Goal: Use online tool/utility: Utilize a website feature to perform a specific function

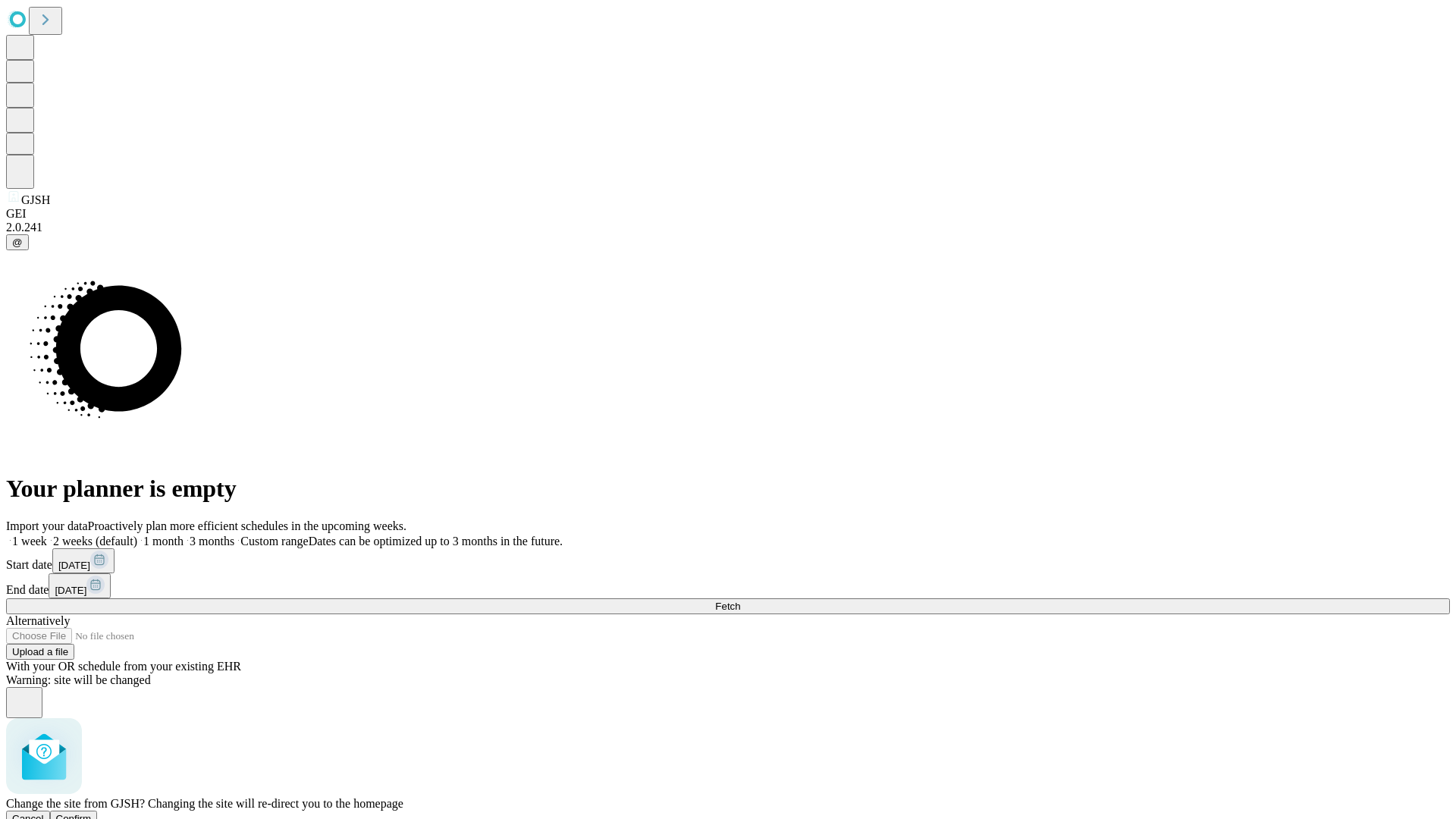
click at [92, 813] on span "Confirm" at bounding box center [74, 818] width 36 height 11
click at [47, 534] on label "1 week" at bounding box center [26, 541] width 41 height 13
click at [740, 600] on span "Fetch" at bounding box center [728, 606] width 25 height 11
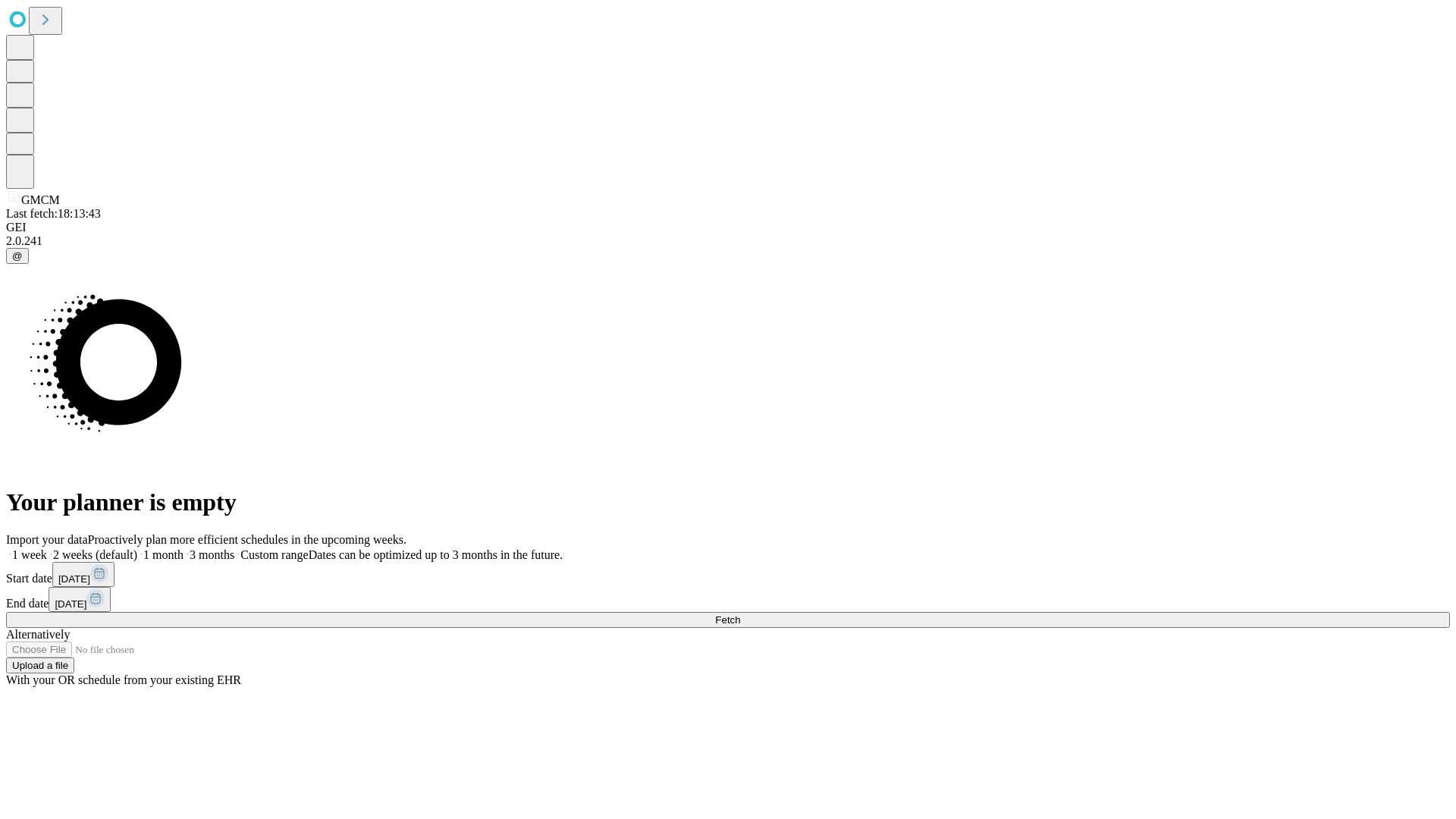
click at [47, 548] on label "1 week" at bounding box center [26, 555] width 41 height 13
click at [740, 614] on span "Fetch" at bounding box center [728, 620] width 25 height 11
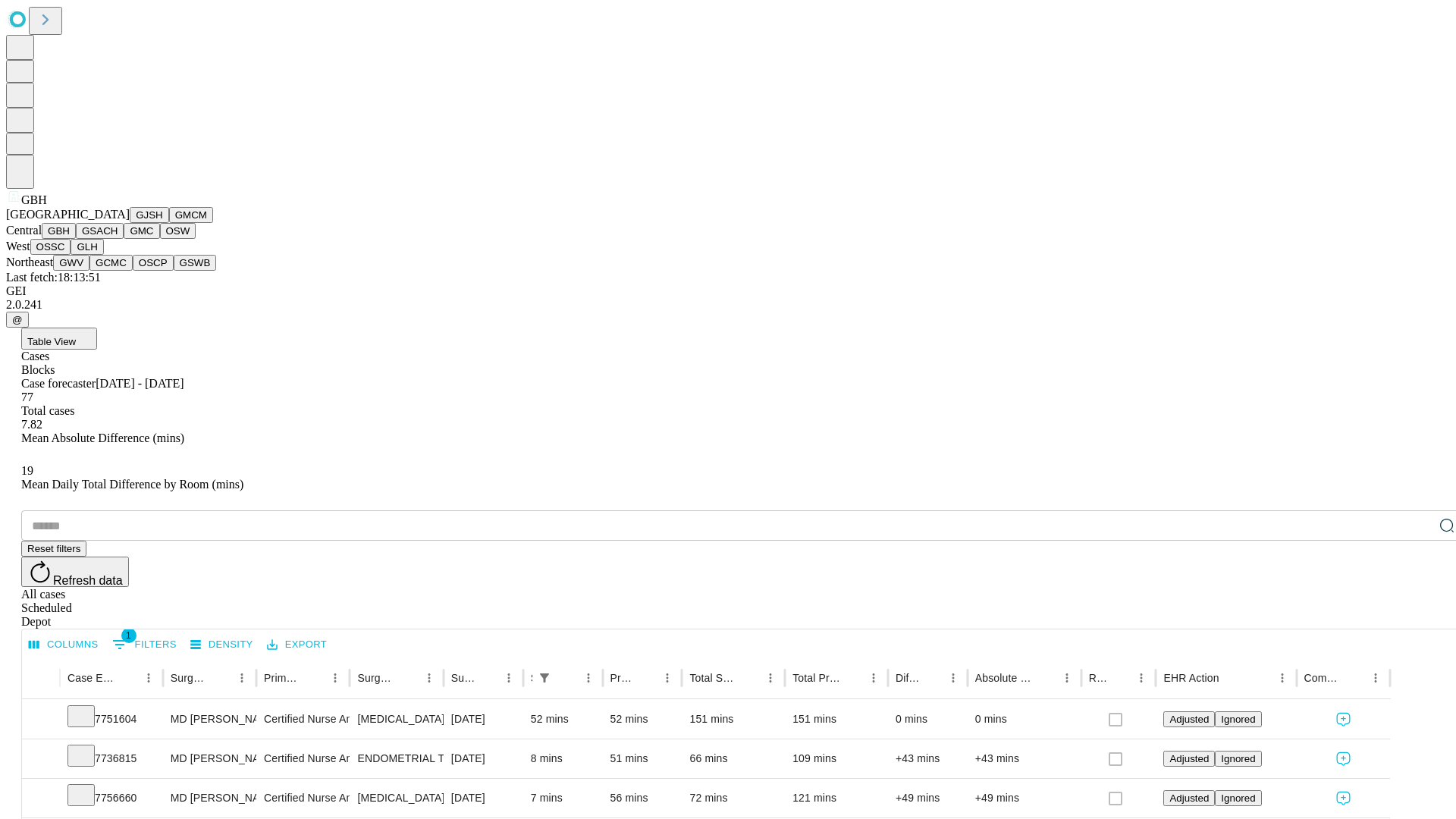
click at [118, 238] on button "GSACH" at bounding box center [99, 231] width 48 height 16
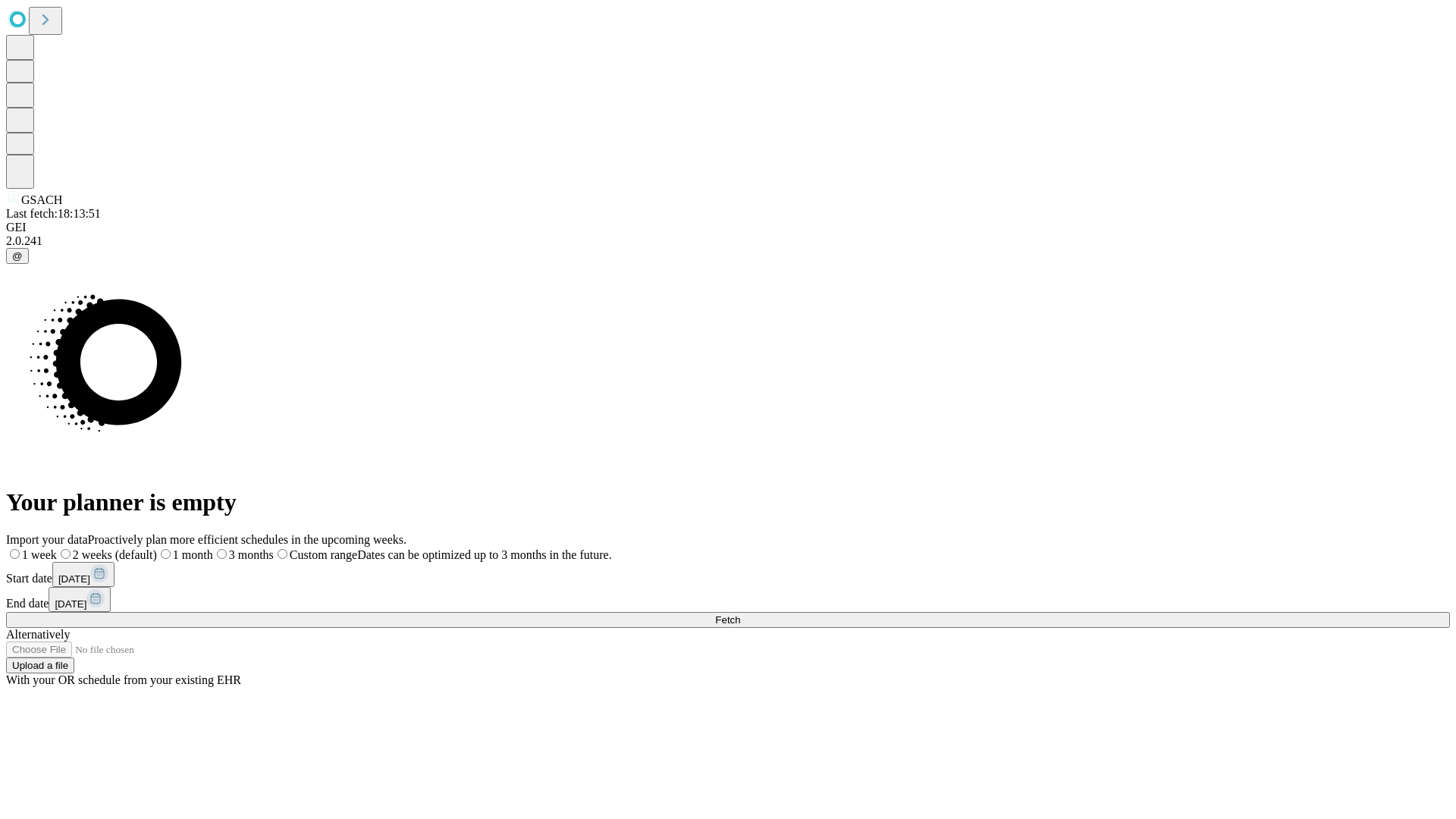
click at [57, 548] on label "1 week" at bounding box center [31, 555] width 51 height 13
click at [740, 614] on span "Fetch" at bounding box center [728, 620] width 25 height 11
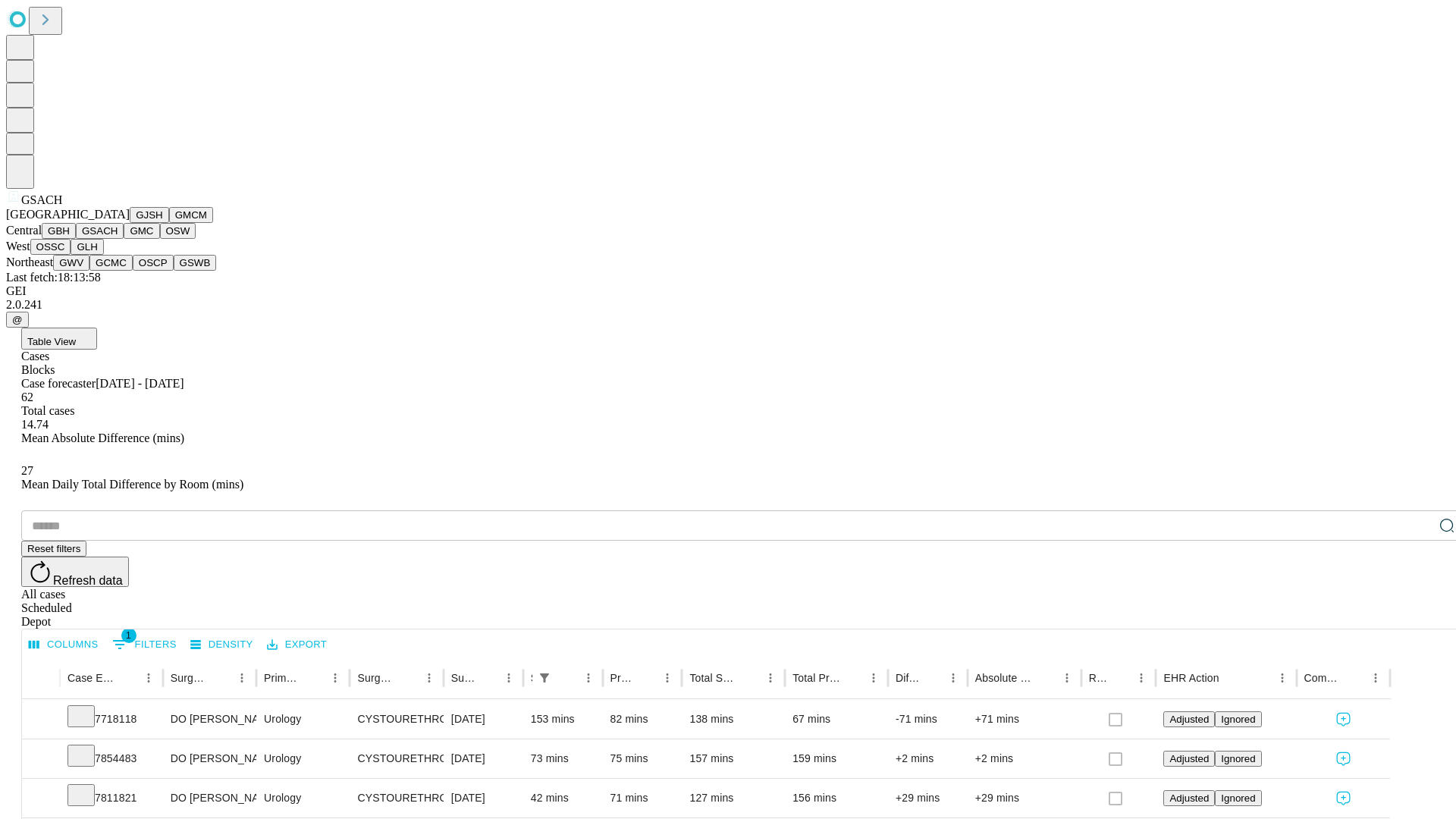
click at [123, 238] on button "GMC" at bounding box center [141, 231] width 36 height 16
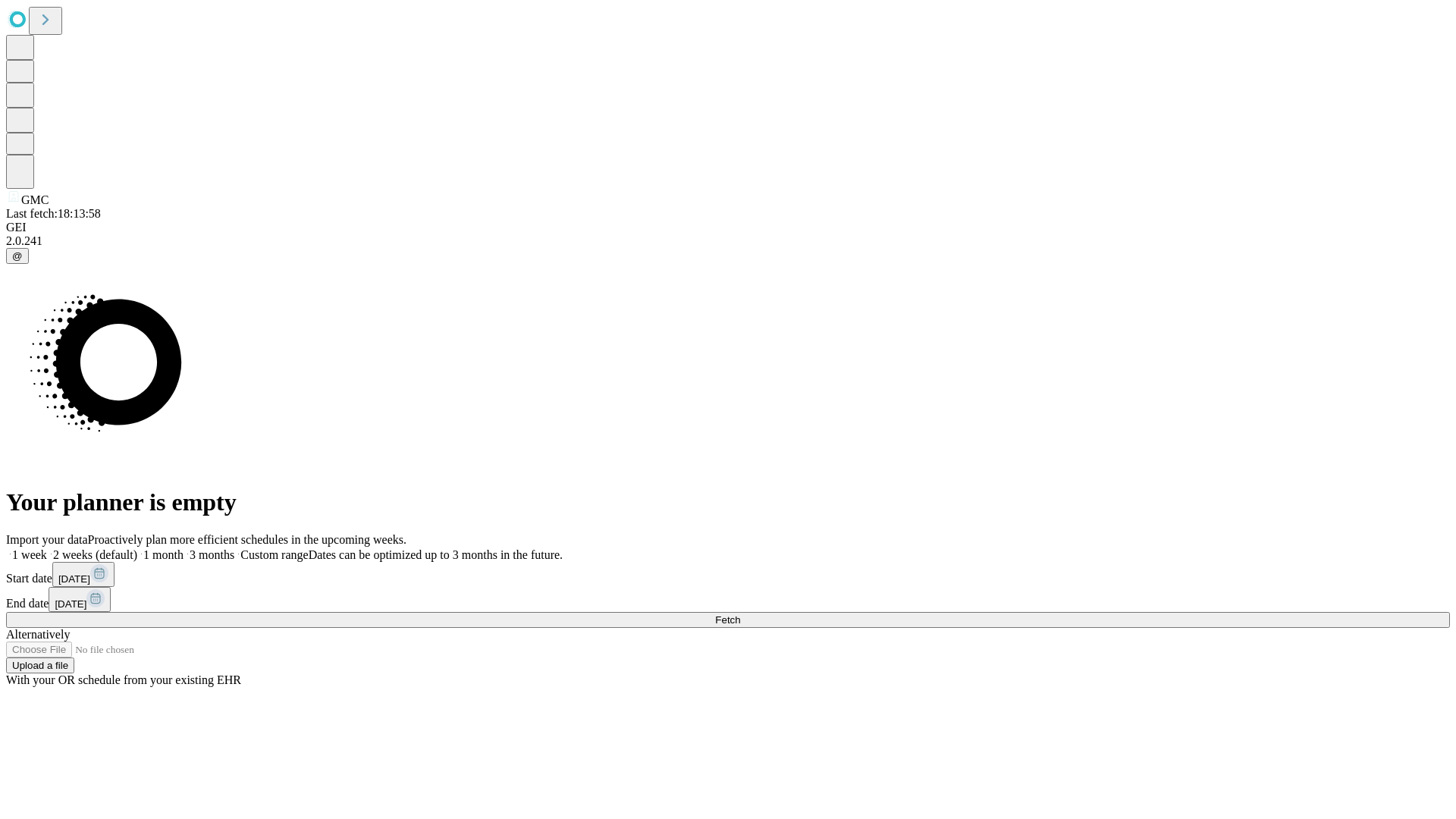
click at [47, 548] on label "1 week" at bounding box center [26, 555] width 41 height 13
click at [740, 614] on span "Fetch" at bounding box center [728, 620] width 25 height 11
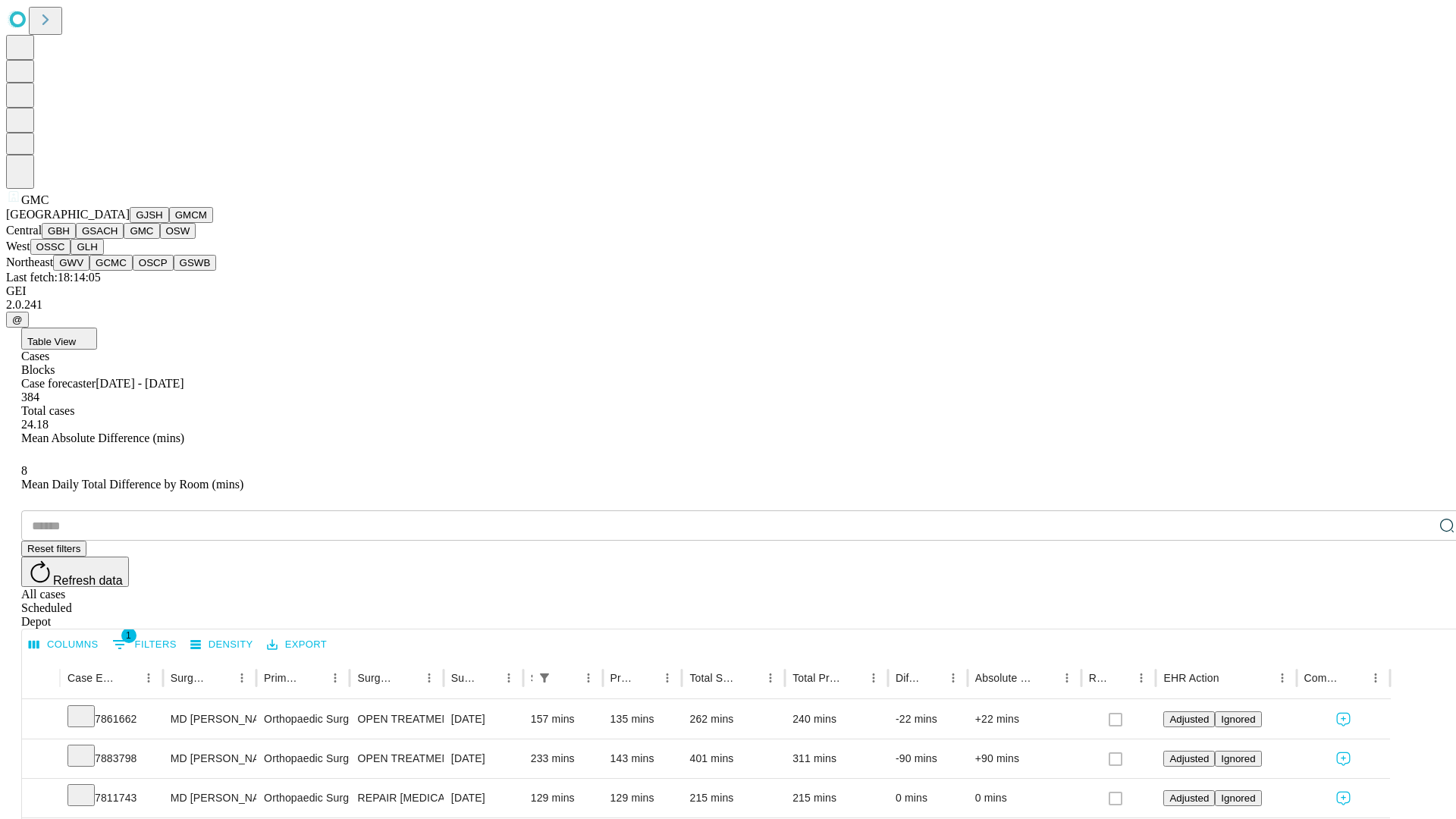
click at [160, 238] on button "OSW" at bounding box center [178, 231] width 37 height 16
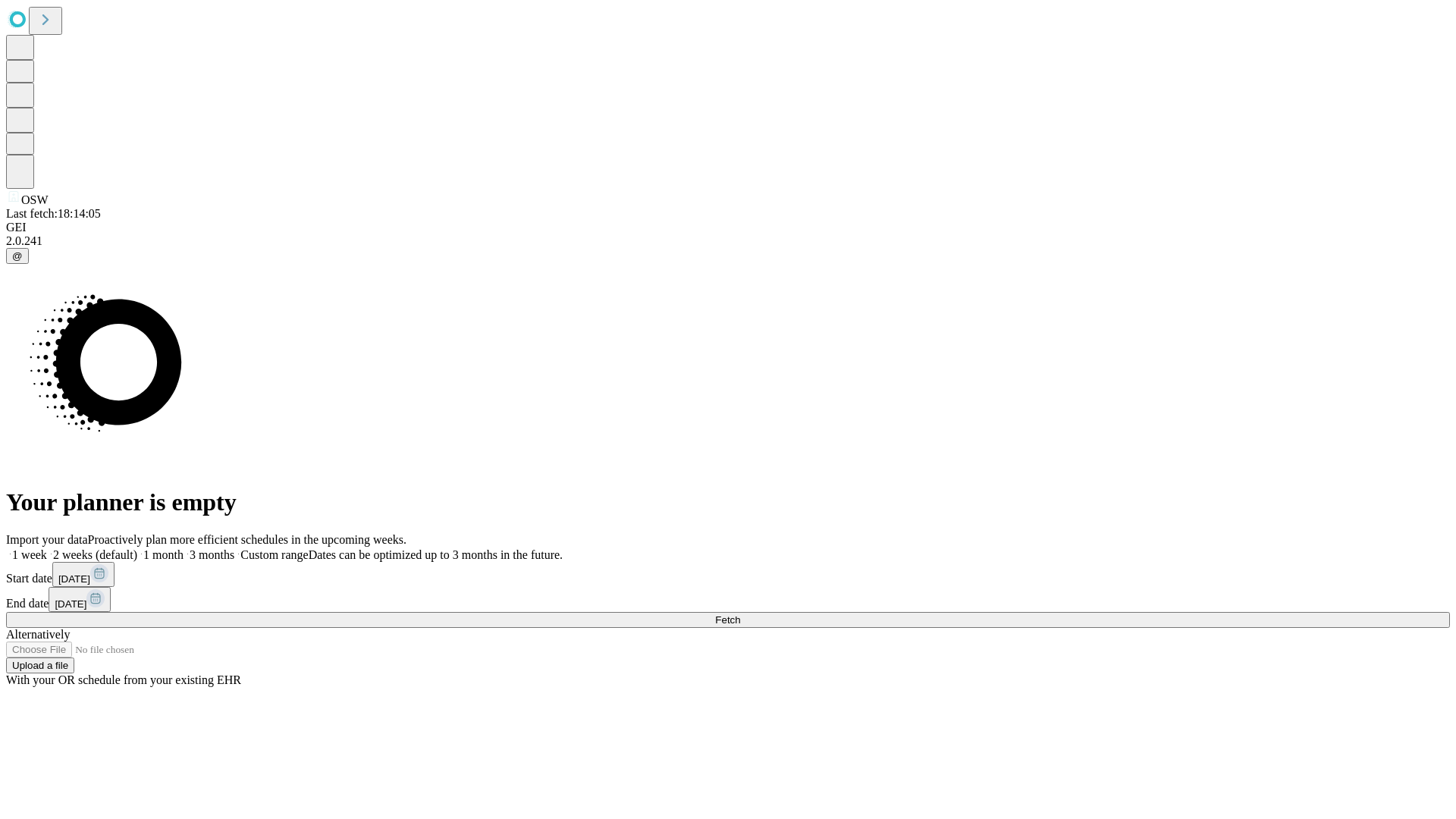
click at [740, 614] on span "Fetch" at bounding box center [728, 620] width 25 height 11
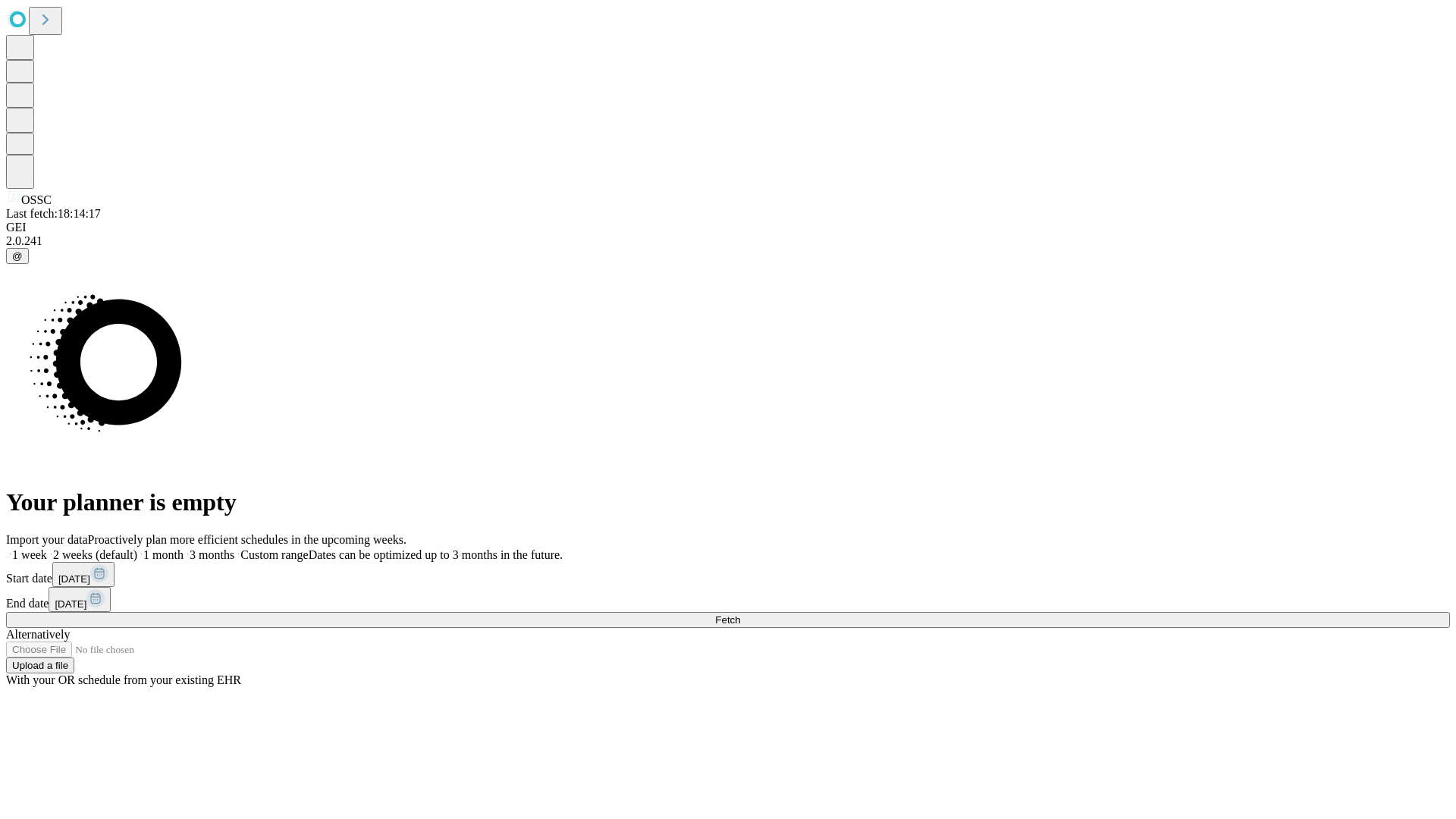
click at [47, 548] on label "1 week" at bounding box center [26, 555] width 41 height 13
click at [740, 614] on span "Fetch" at bounding box center [728, 620] width 25 height 11
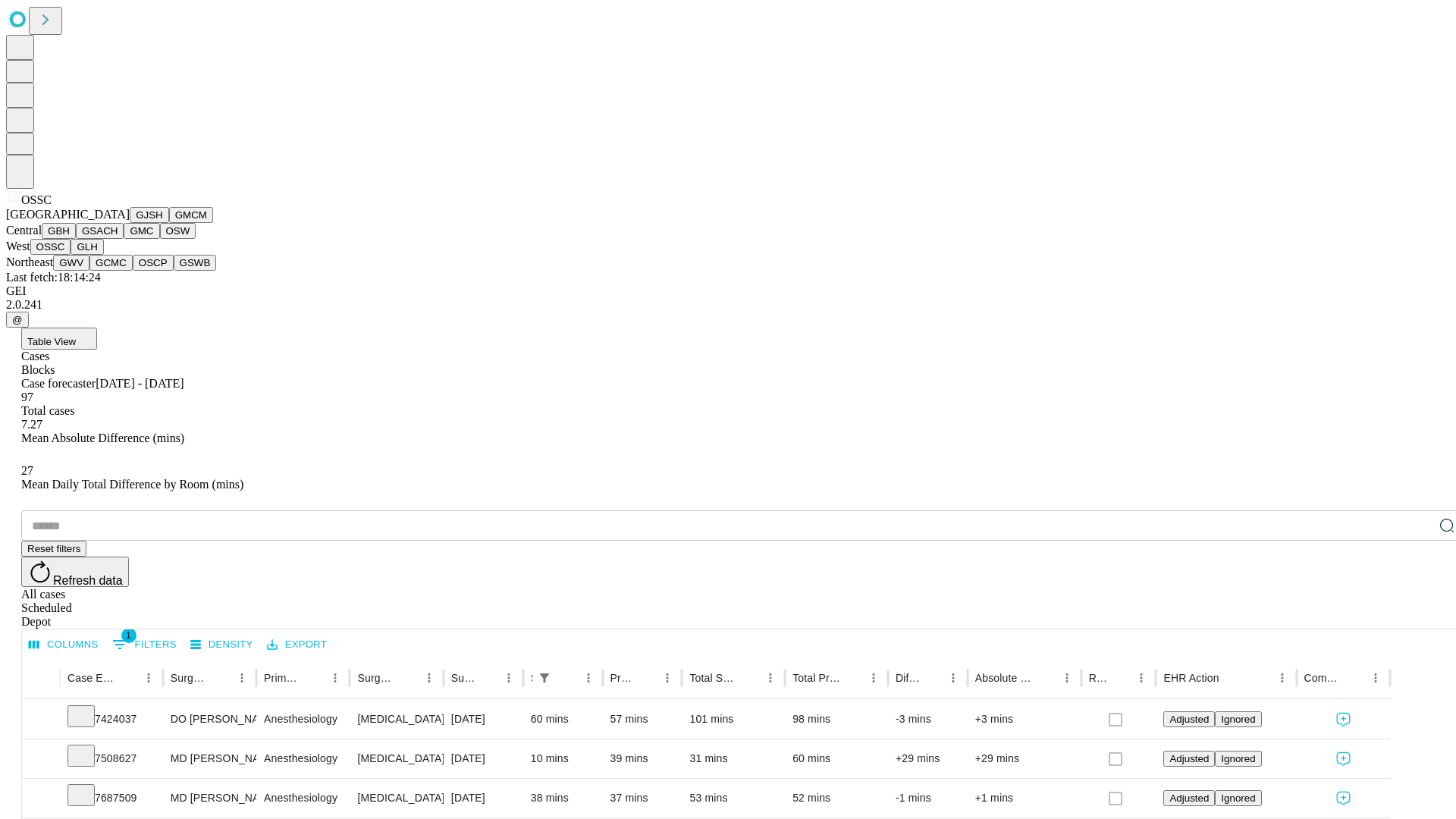
click at [103, 255] on button "GLH" at bounding box center [87, 247] width 32 height 16
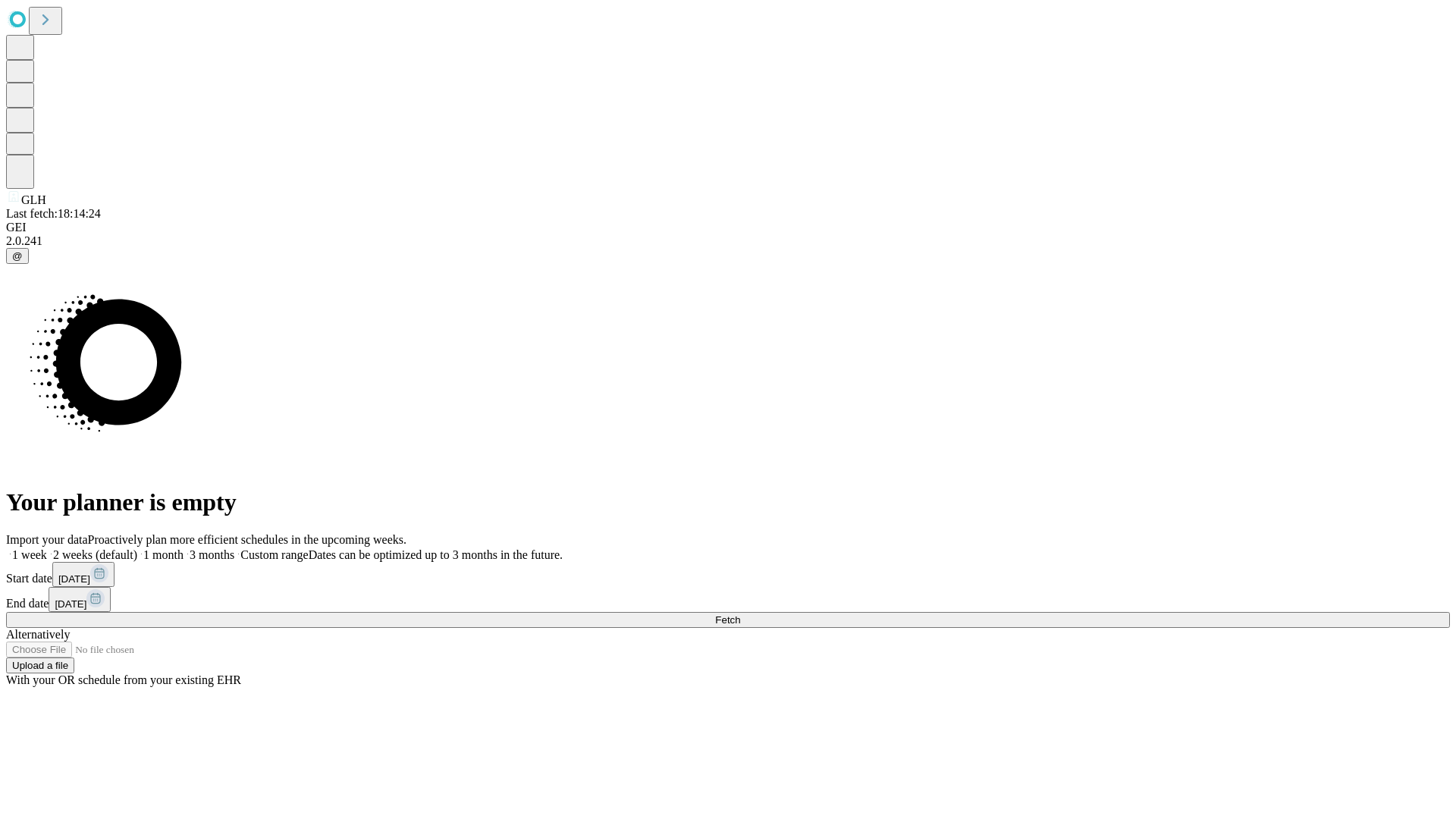
click at [47, 548] on label "1 week" at bounding box center [26, 555] width 41 height 13
click at [740, 614] on span "Fetch" at bounding box center [728, 620] width 25 height 11
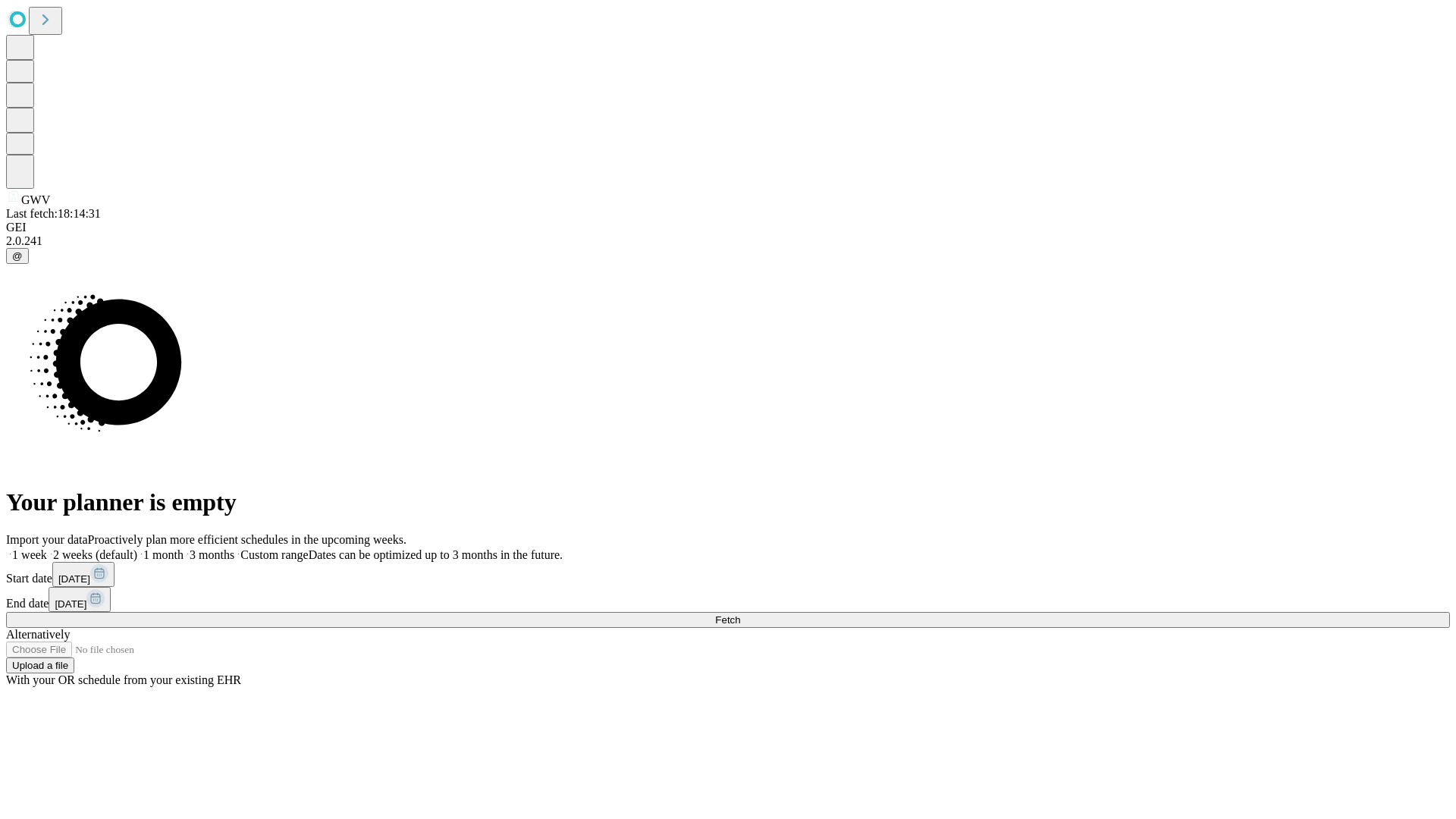
click at [47, 548] on label "1 week" at bounding box center [26, 555] width 41 height 13
click at [740, 614] on span "Fetch" at bounding box center [728, 620] width 25 height 11
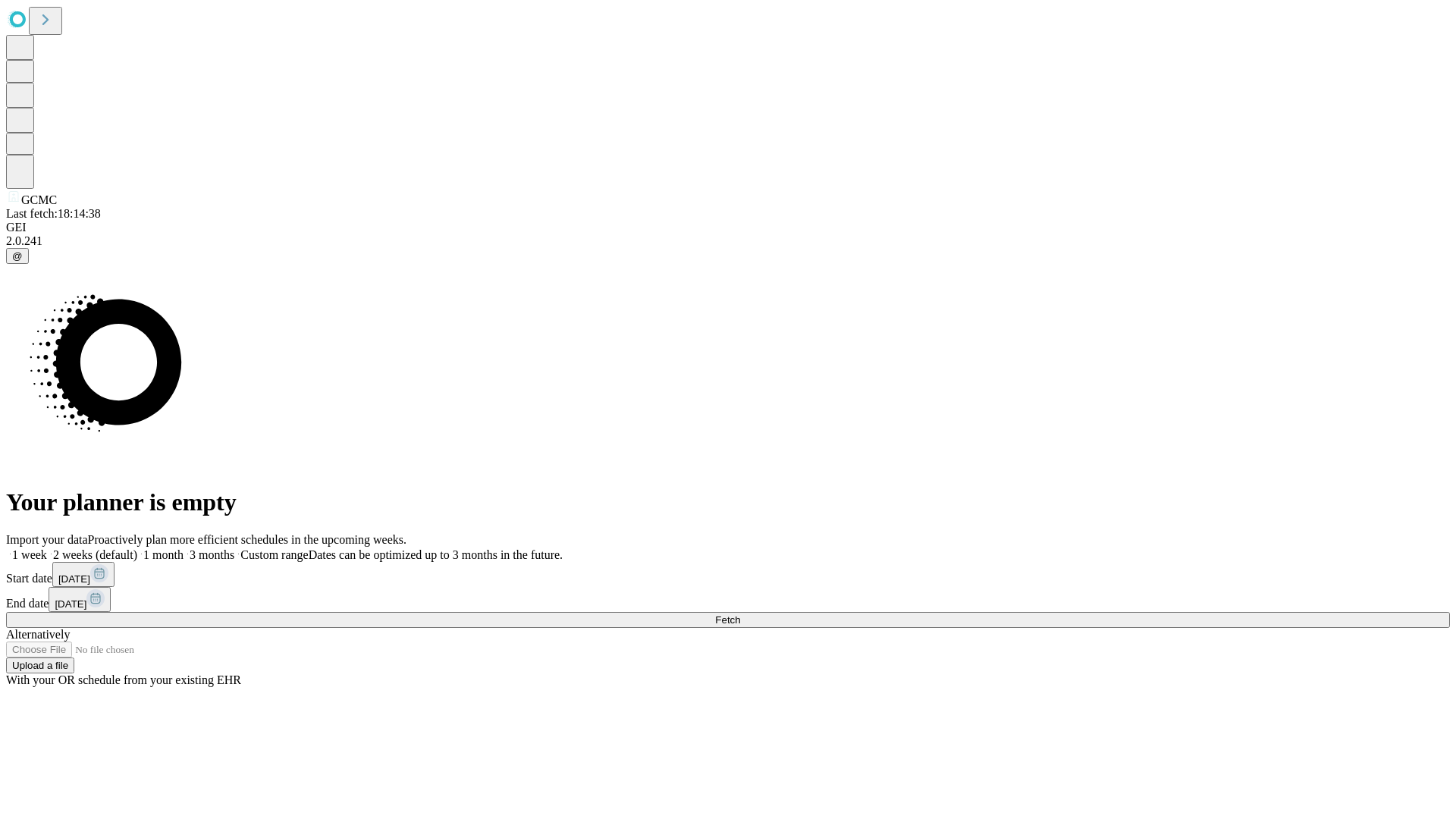
click at [47, 548] on label "1 week" at bounding box center [26, 555] width 41 height 13
click at [740, 614] on span "Fetch" at bounding box center [728, 620] width 25 height 11
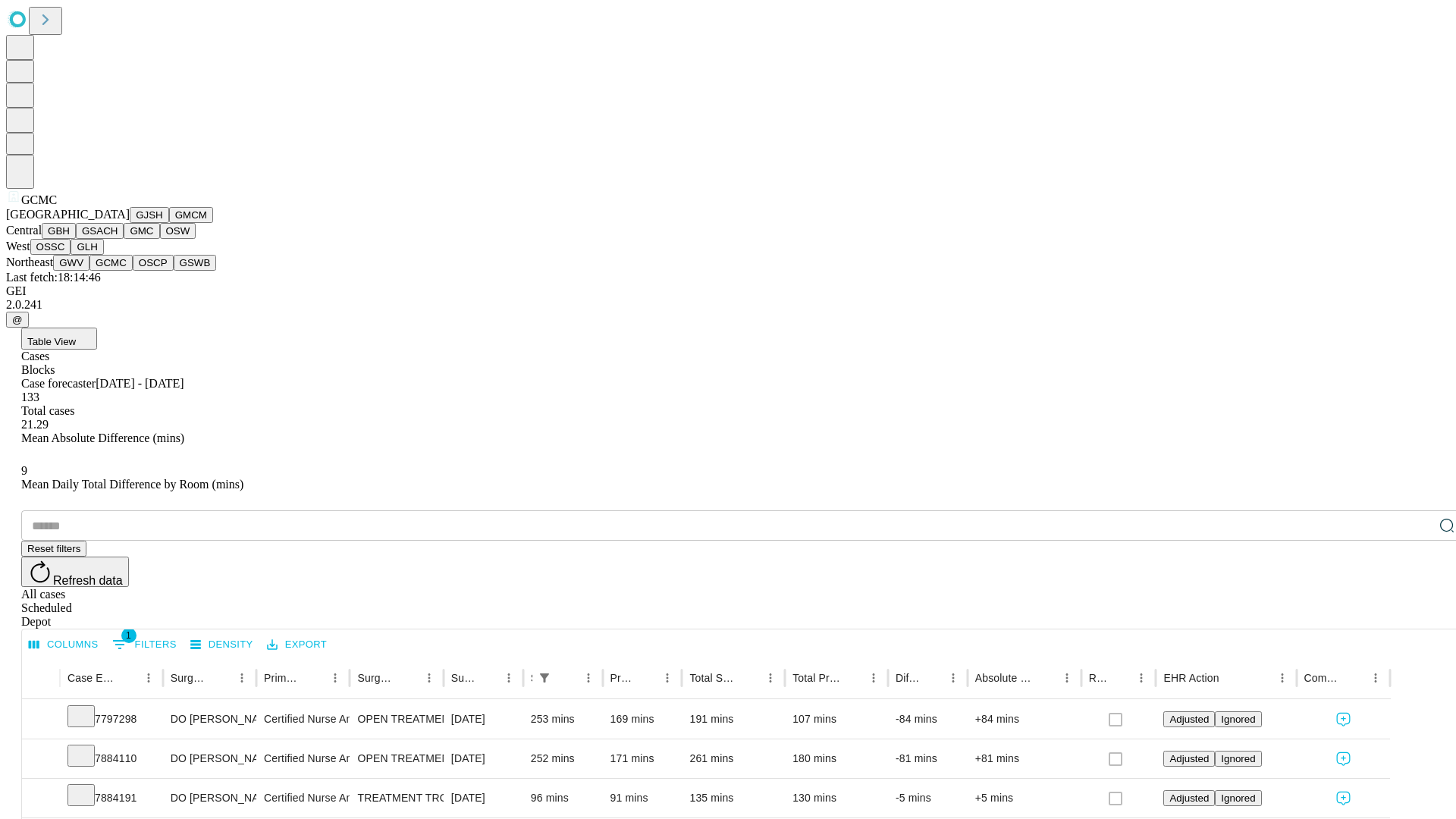
click at [133, 271] on button "OSCP" at bounding box center [153, 263] width 41 height 16
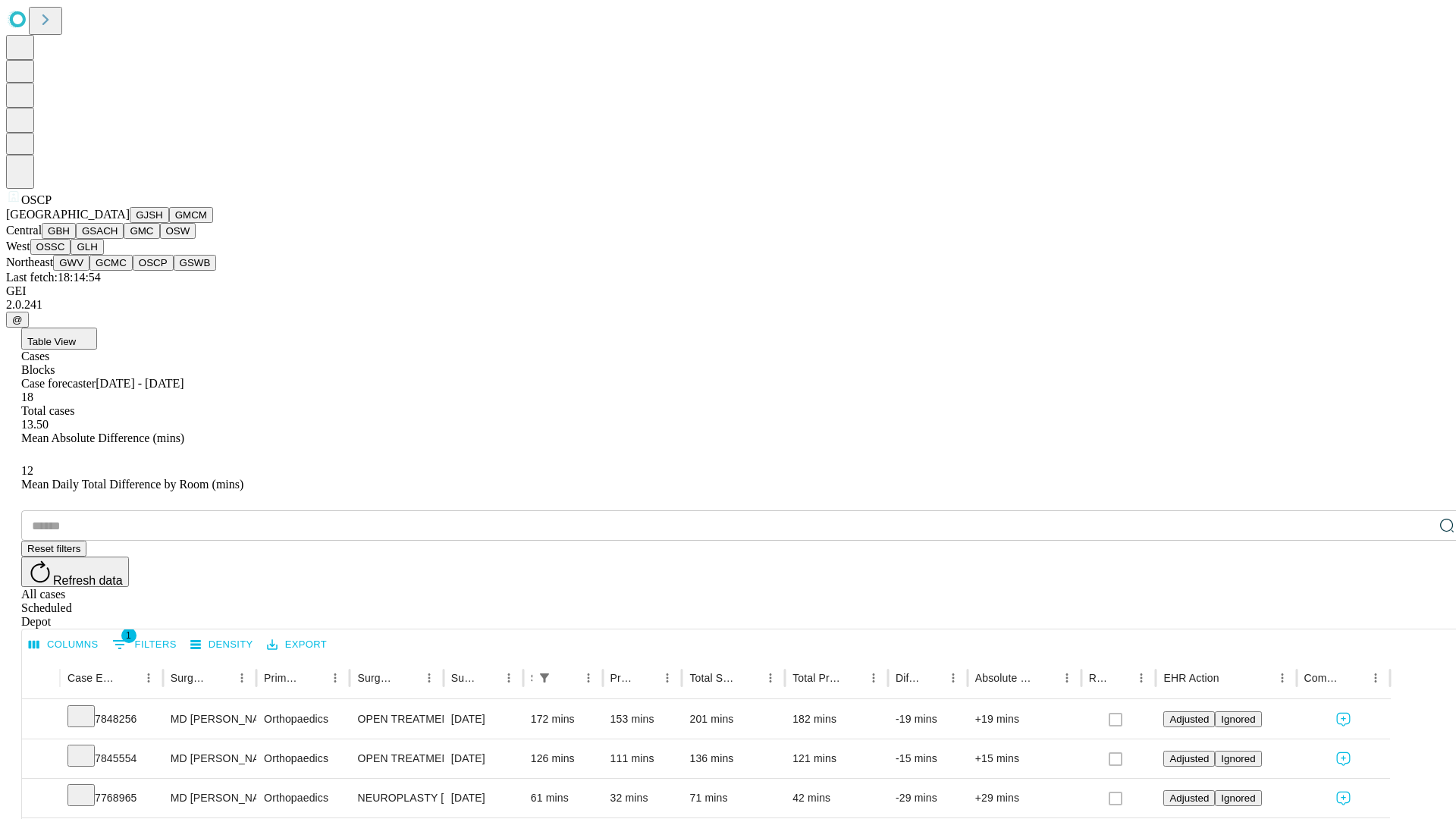
click at [174, 271] on button "GSWB" at bounding box center [195, 263] width 43 height 16
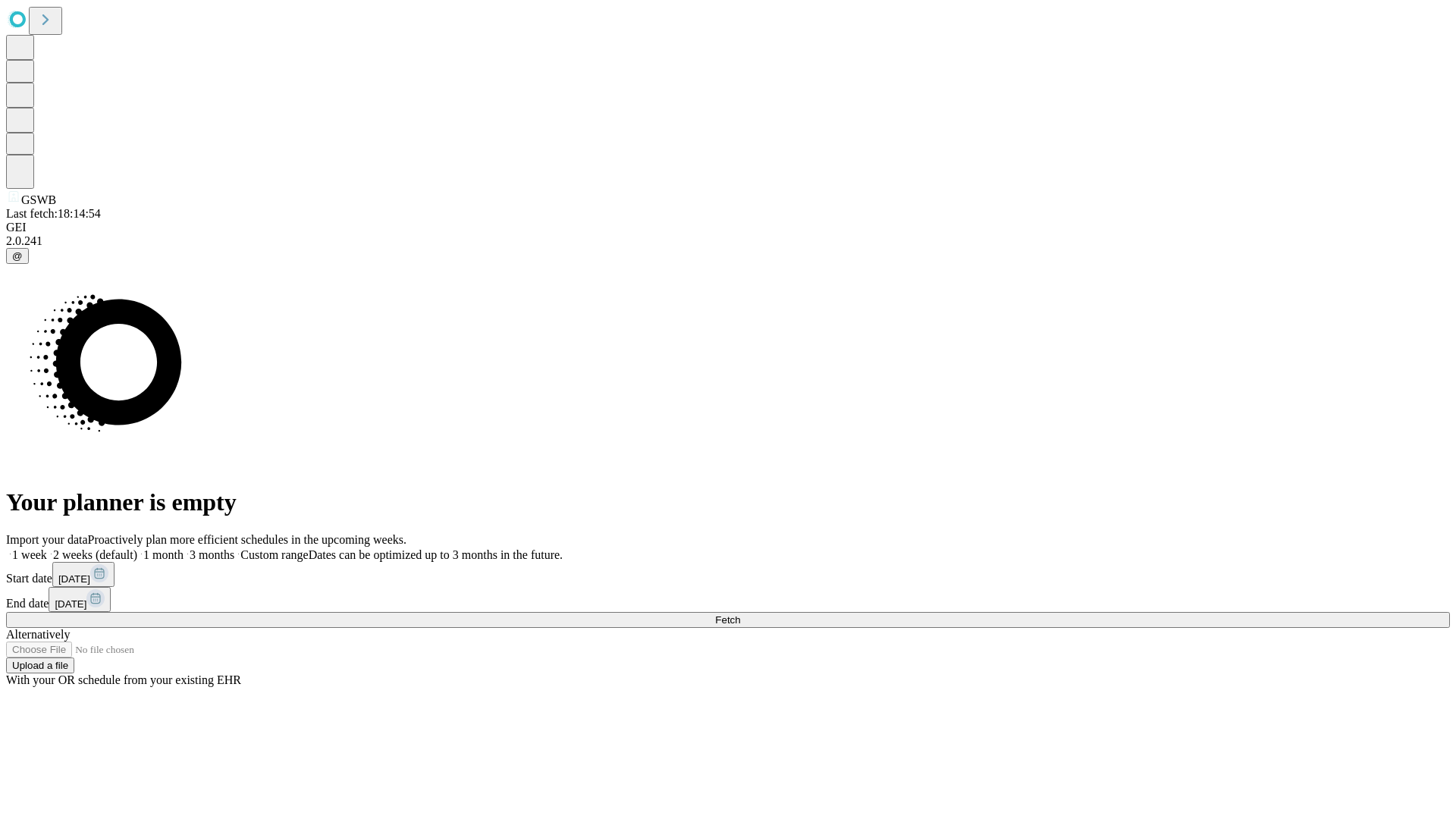
click at [47, 548] on label "1 week" at bounding box center [26, 555] width 41 height 13
click at [740, 614] on span "Fetch" at bounding box center [728, 620] width 25 height 11
